Goal: Information Seeking & Learning: Learn about a topic

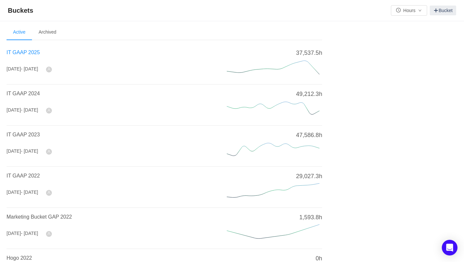
click at [27, 53] on span "IT GAAP 2025" at bounding box center [23, 53] width 33 height 6
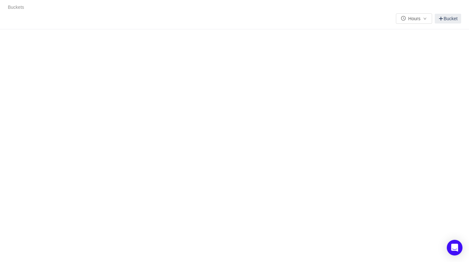
click at [25, 53] on div "Buckets / / Hours Bucket Summary Review Scope Categories Audit Log Looks too em…" at bounding box center [234, 131] width 469 height 262
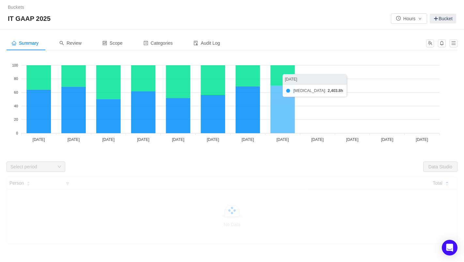
click at [285, 105] on icon at bounding box center [283, 110] width 24 height 48
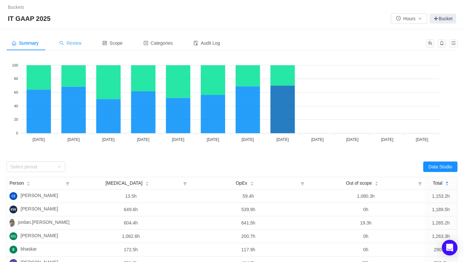
click at [78, 44] on span "Review" at bounding box center [70, 42] width 22 height 5
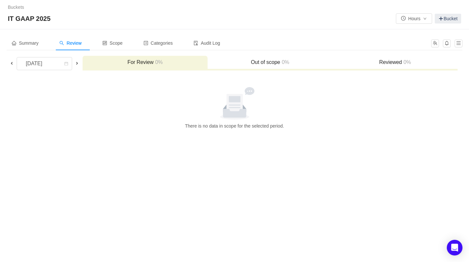
click at [12, 63] on span at bounding box center [11, 63] width 5 height 5
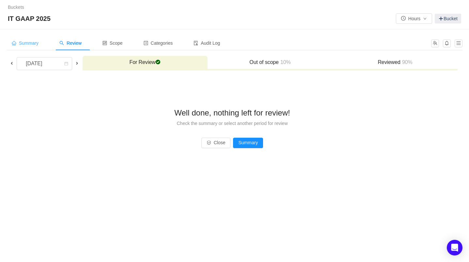
click at [24, 42] on span "Summary" at bounding box center [25, 42] width 27 height 5
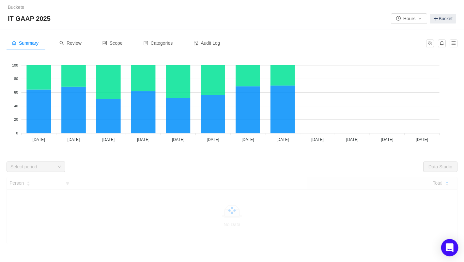
click at [450, 252] on div "Open Intercom Messenger" at bounding box center [449, 247] width 17 height 17
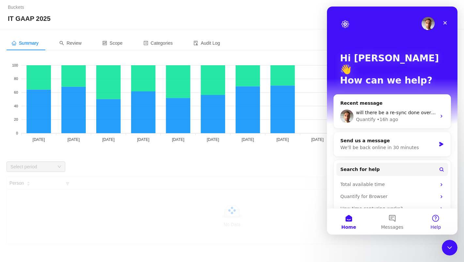
click at [432, 221] on button "Help" at bounding box center [435, 222] width 43 height 26
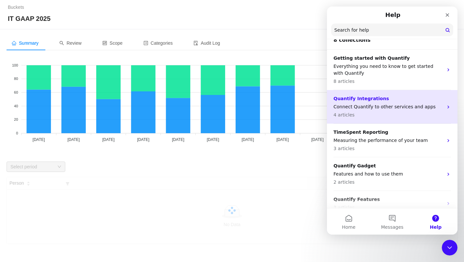
scroll to position [93, 0]
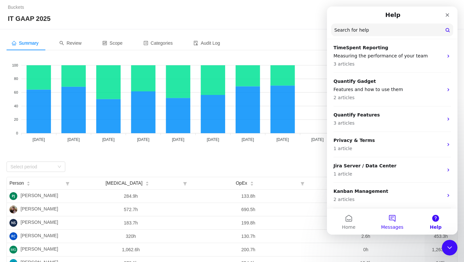
click at [392, 217] on button "Messages" at bounding box center [391, 222] width 43 height 26
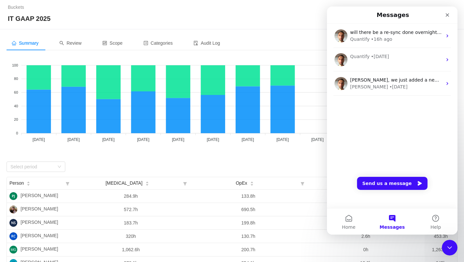
click at [284, 168] on div "Data Studio" at bounding box center [345, 167] width 226 height 10
click at [68, 45] on span "Review" at bounding box center [70, 42] width 22 height 5
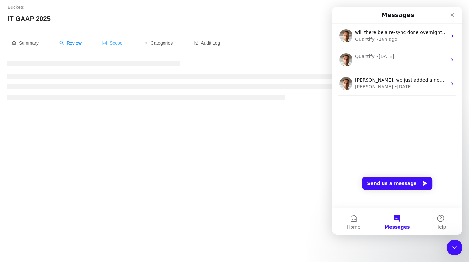
click at [118, 44] on span "Scope" at bounding box center [112, 42] width 20 height 5
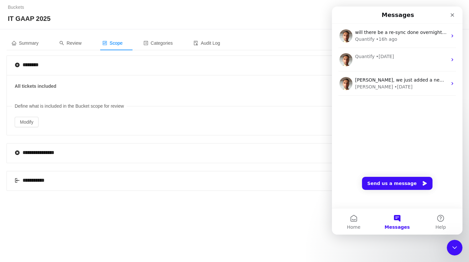
click at [49, 181] on div "**********" at bounding box center [33, 181] width 37 height 8
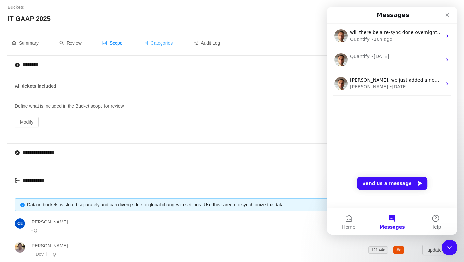
click at [175, 38] on div "Categories" at bounding box center [158, 43] width 40 height 15
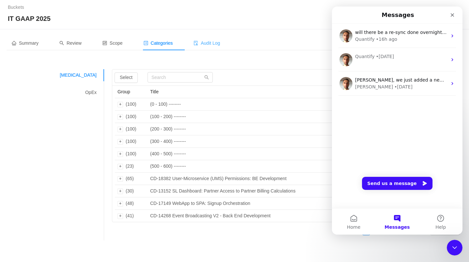
click at [216, 38] on div "Audit Log" at bounding box center [206, 43] width 37 height 15
click at [216, 44] on span "Audit Log" at bounding box center [207, 42] width 26 height 5
click at [349, 227] on span "Home" at bounding box center [353, 227] width 13 height 5
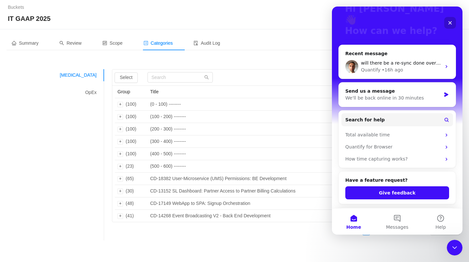
scroll to position [74, 0]
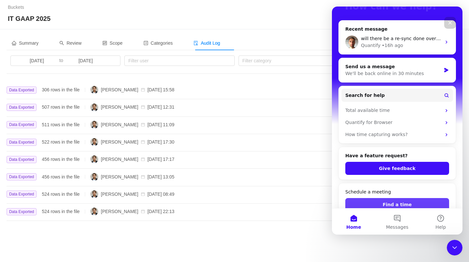
click at [402, 198] on button "Find a time" at bounding box center [397, 204] width 104 height 13
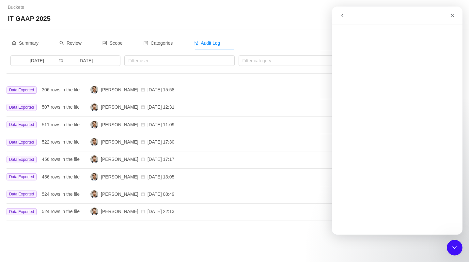
scroll to position [48, 0]
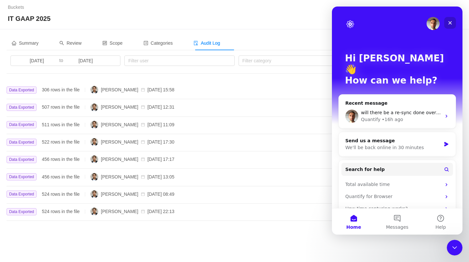
click at [451, 23] on icon "Close" at bounding box center [449, 22] width 5 height 5
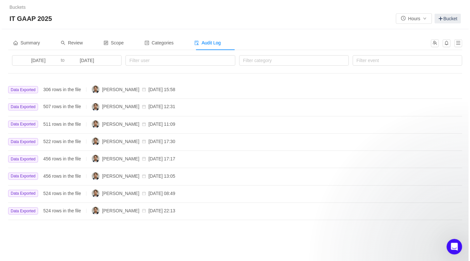
scroll to position [0, 0]
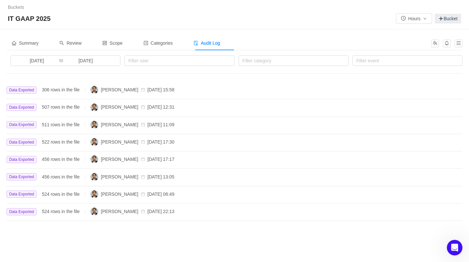
click at [358, 21] on div "IT GAAP 2025 Hours Bucket" at bounding box center [234, 18] width 453 height 10
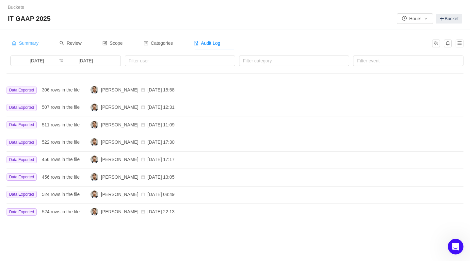
click at [34, 48] on div "Summary" at bounding box center [25, 43] width 37 height 15
